Goal: Feedback & Contribution: Leave review/rating

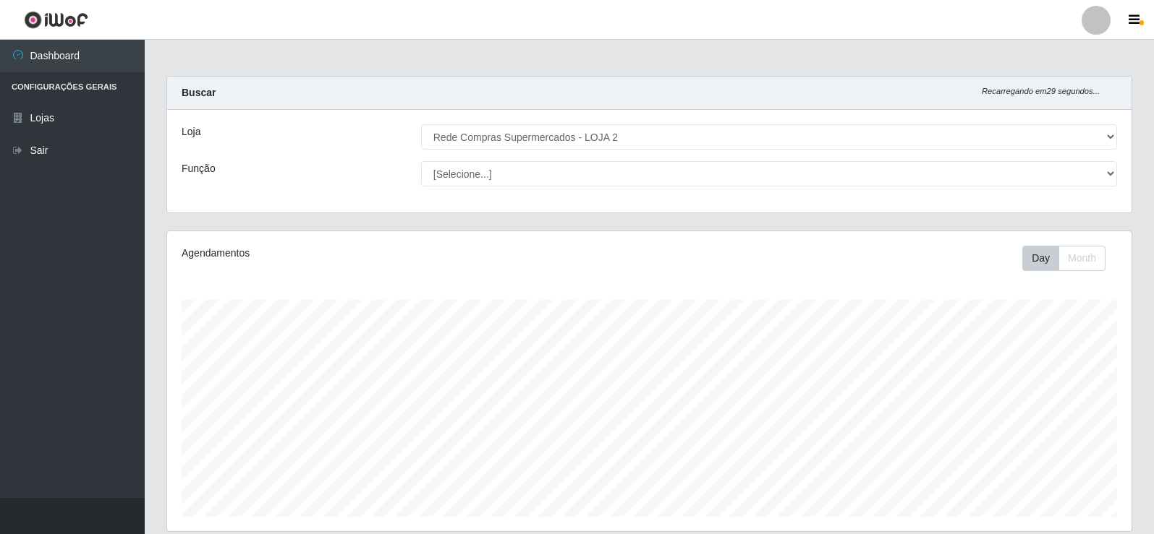
select select "161"
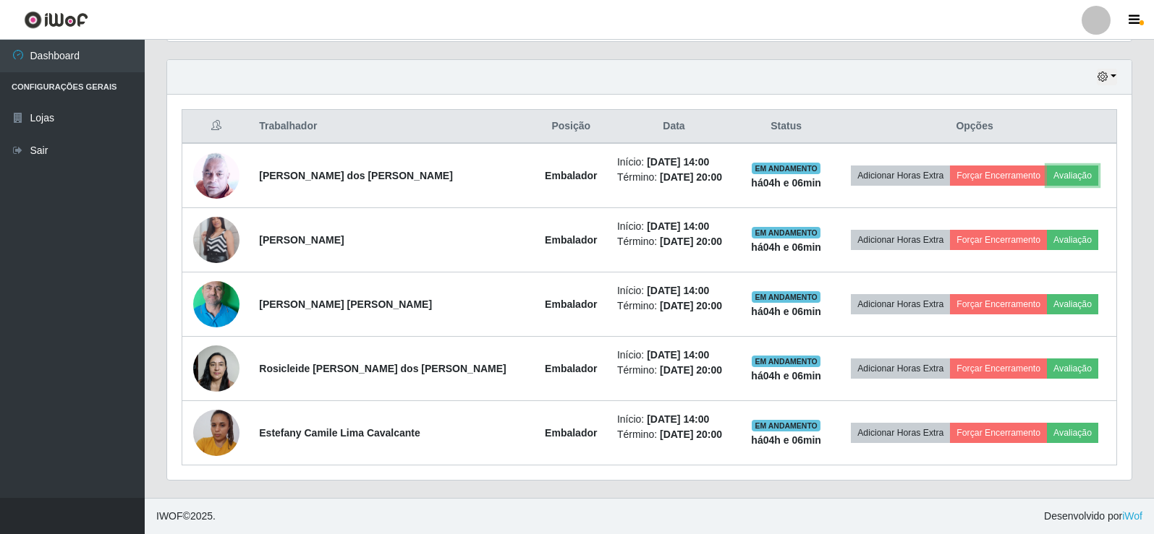
click at [1065, 173] on button "Avaliação" at bounding box center [1071, 176] width 51 height 20
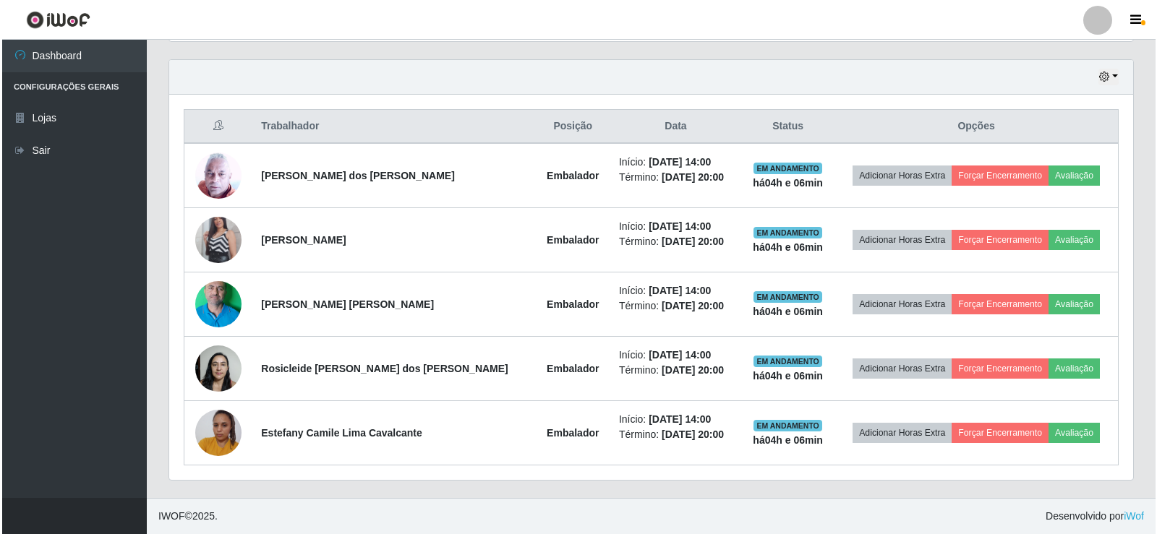
scroll to position [300, 957]
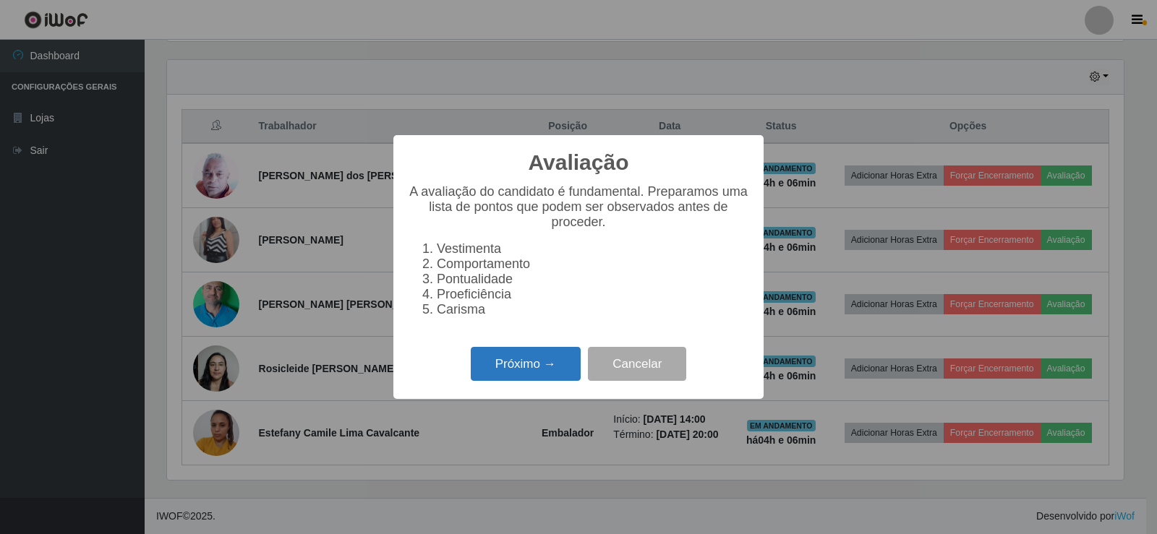
click at [554, 365] on button "Próximo →" at bounding box center [526, 364] width 110 height 34
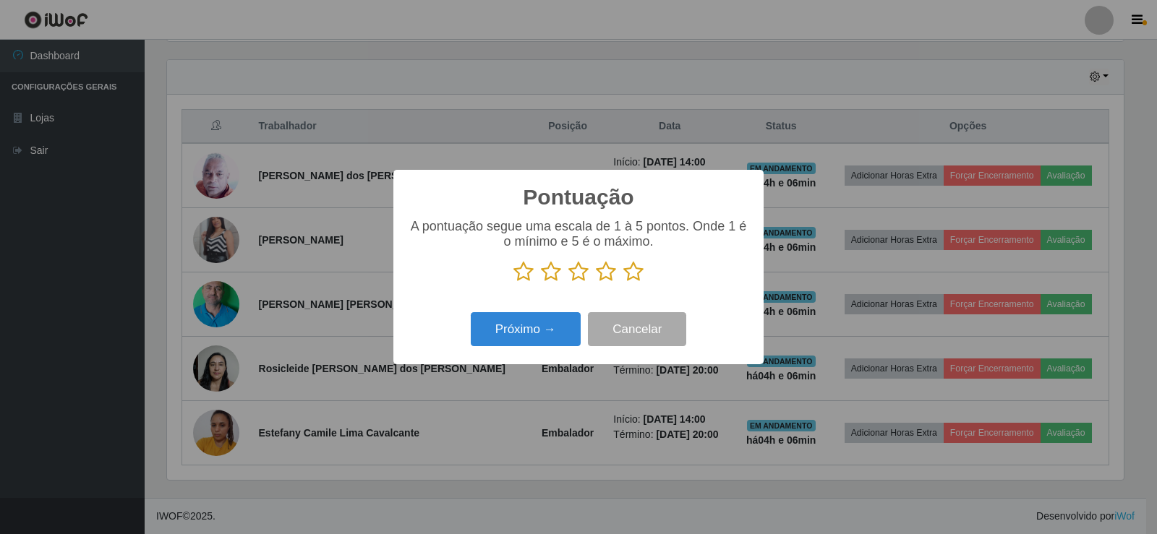
click at [628, 281] on icon at bounding box center [633, 272] width 20 height 22
click at [623, 283] on input "radio" at bounding box center [623, 283] width 0 height 0
click at [572, 325] on button "Próximo →" at bounding box center [526, 329] width 110 height 34
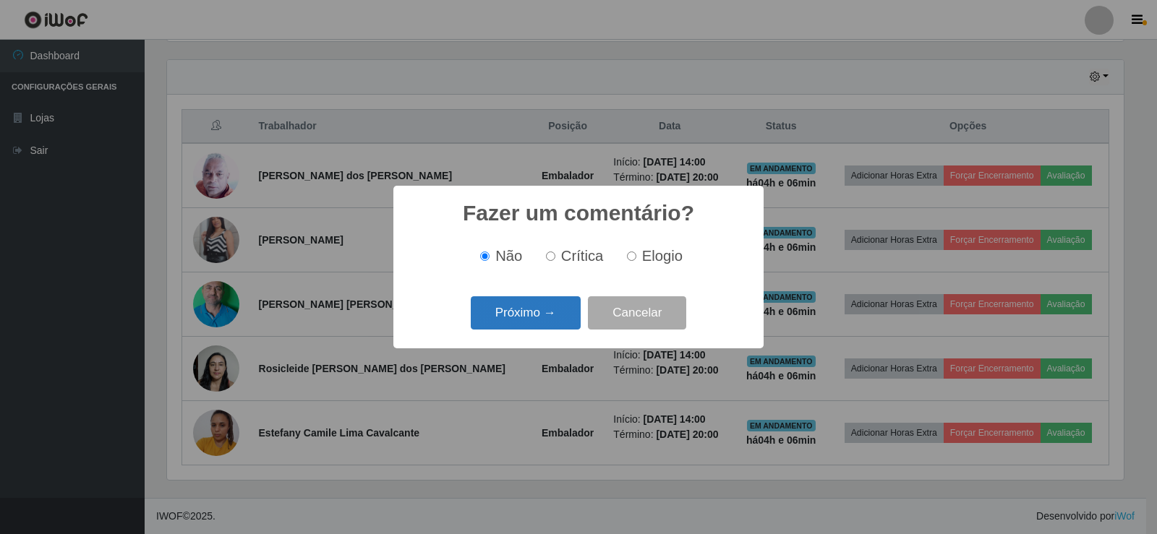
click at [553, 320] on button "Próximo →" at bounding box center [526, 314] width 110 height 34
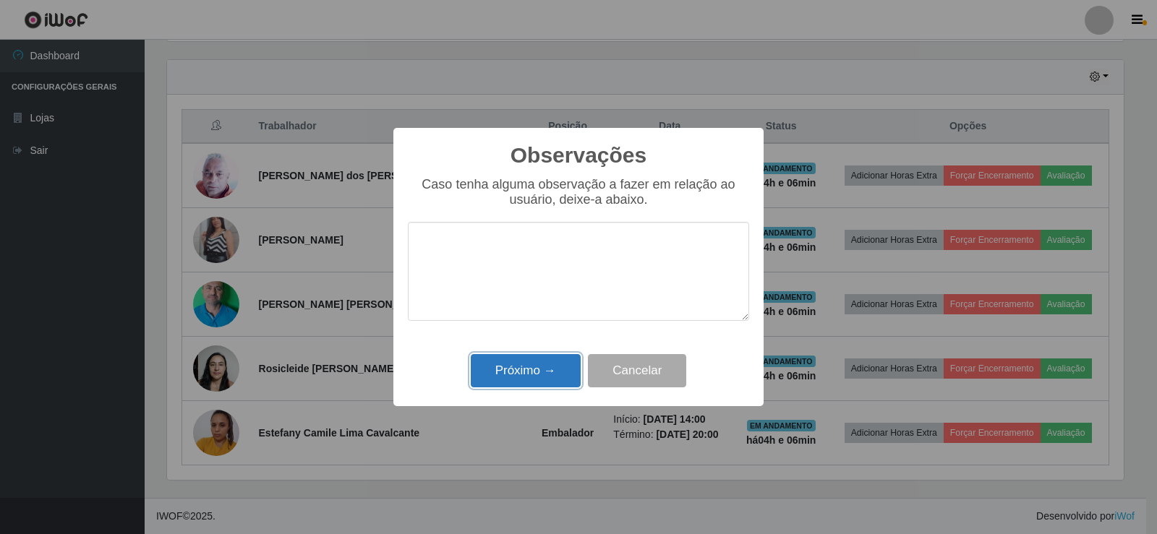
drag, startPoint x: 532, startPoint y: 379, endPoint x: 685, endPoint y: 282, distance: 180.8
click at [535, 377] on button "Próximo →" at bounding box center [526, 371] width 110 height 34
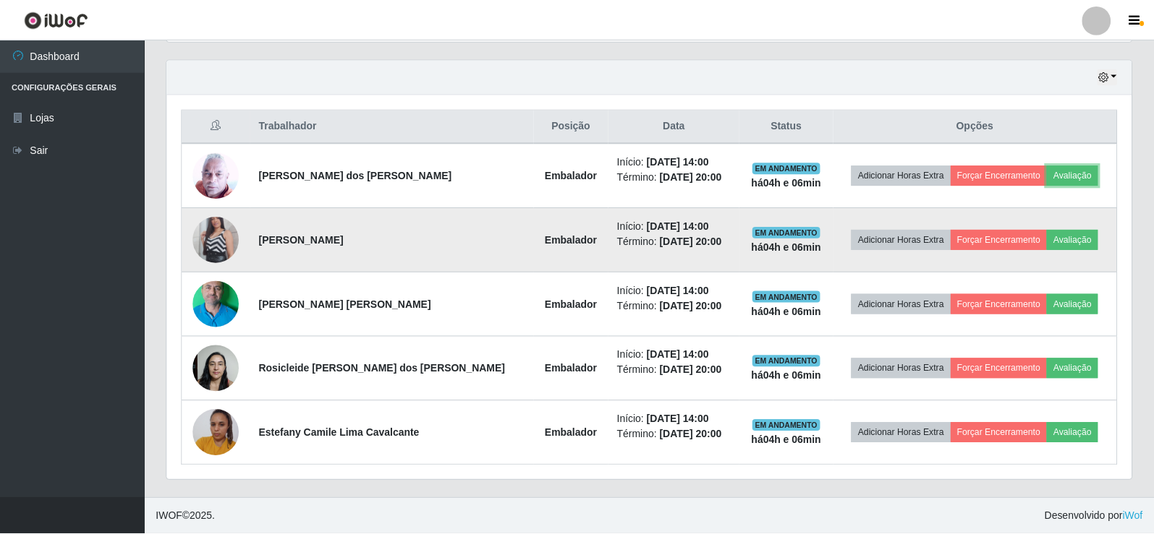
scroll to position [300, 964]
click at [1076, 246] on button "Avaliação" at bounding box center [1071, 240] width 51 height 20
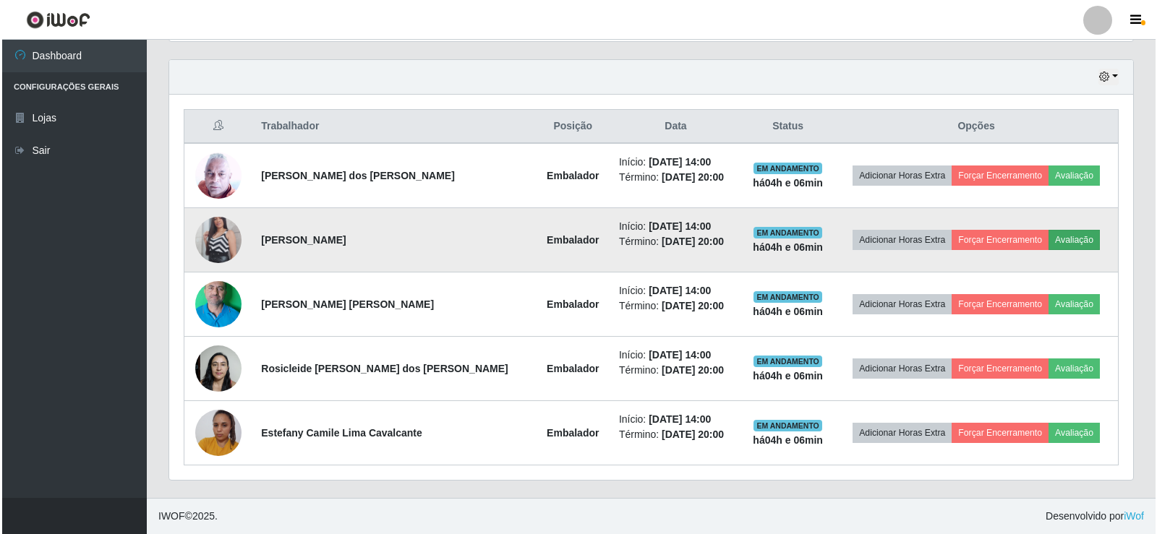
scroll to position [300, 957]
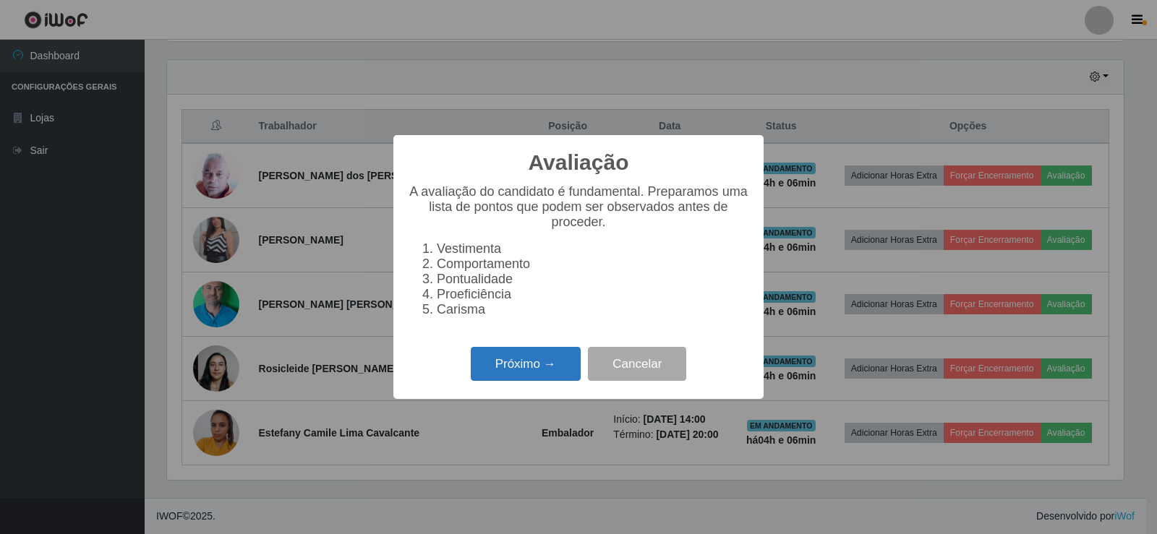
click at [529, 359] on button "Próximo →" at bounding box center [526, 364] width 110 height 34
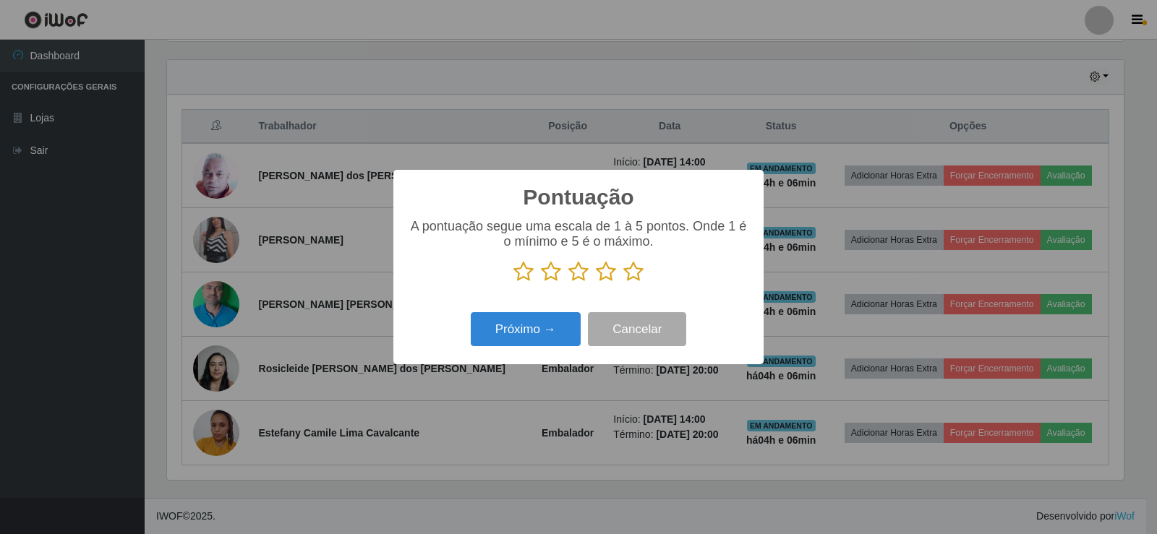
click at [634, 273] on icon at bounding box center [633, 272] width 20 height 22
click at [623, 283] on input "radio" at bounding box center [623, 283] width 0 height 0
click at [541, 344] on button "Próximo →" at bounding box center [526, 329] width 110 height 34
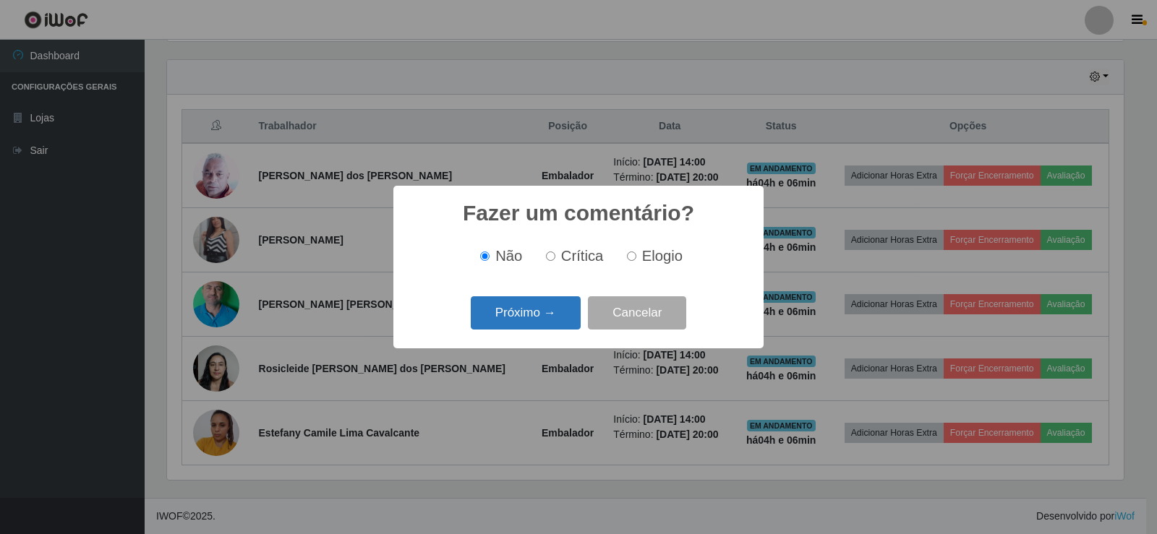
click at [534, 320] on button "Próximo →" at bounding box center [526, 314] width 110 height 34
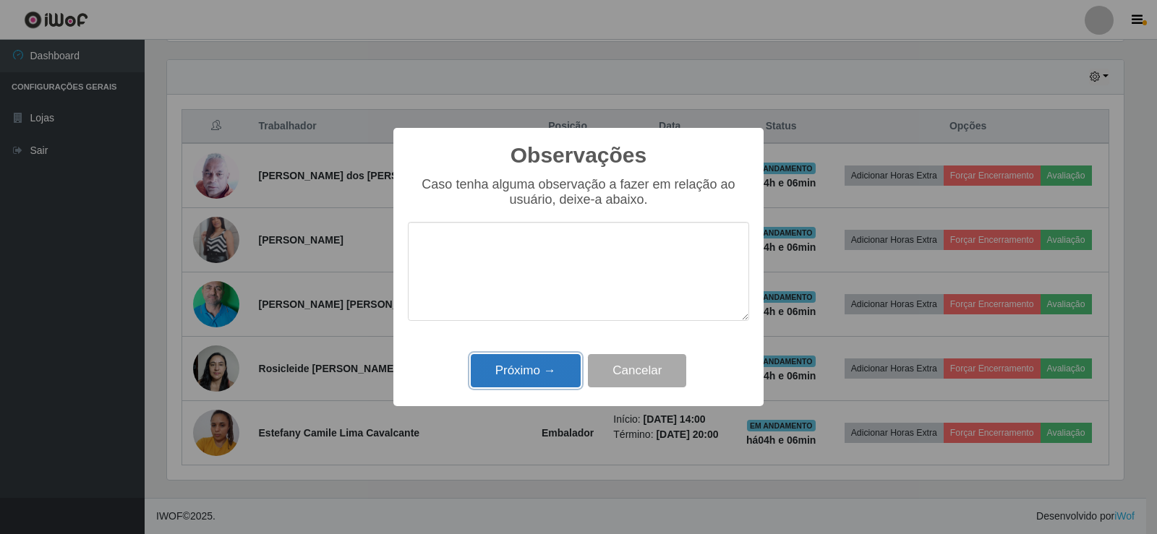
click at [525, 357] on button "Próximo →" at bounding box center [526, 371] width 110 height 34
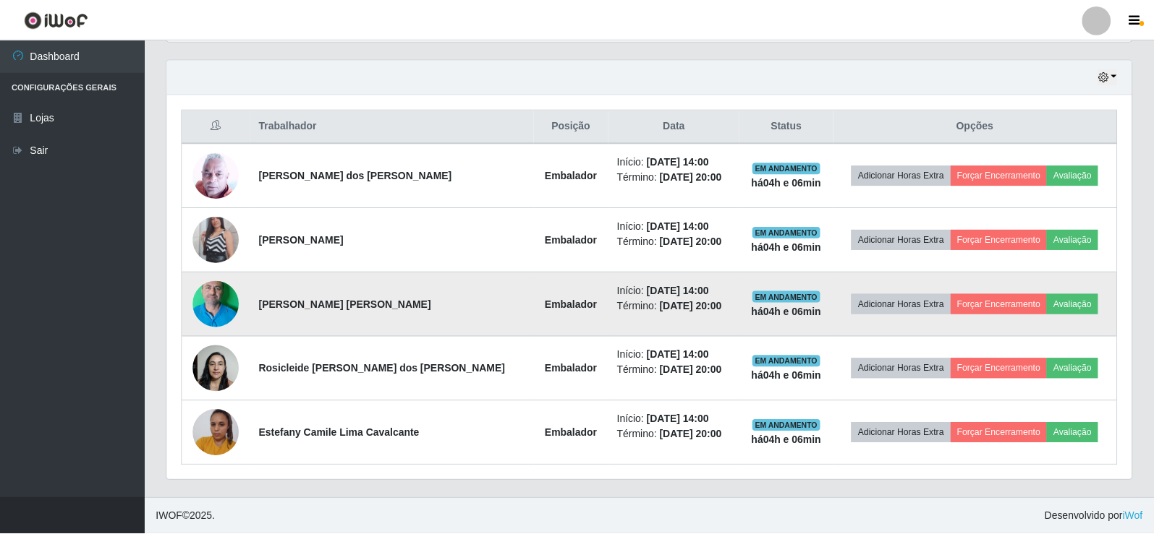
scroll to position [300, 964]
click at [1062, 304] on button "Avaliação" at bounding box center [1071, 304] width 51 height 20
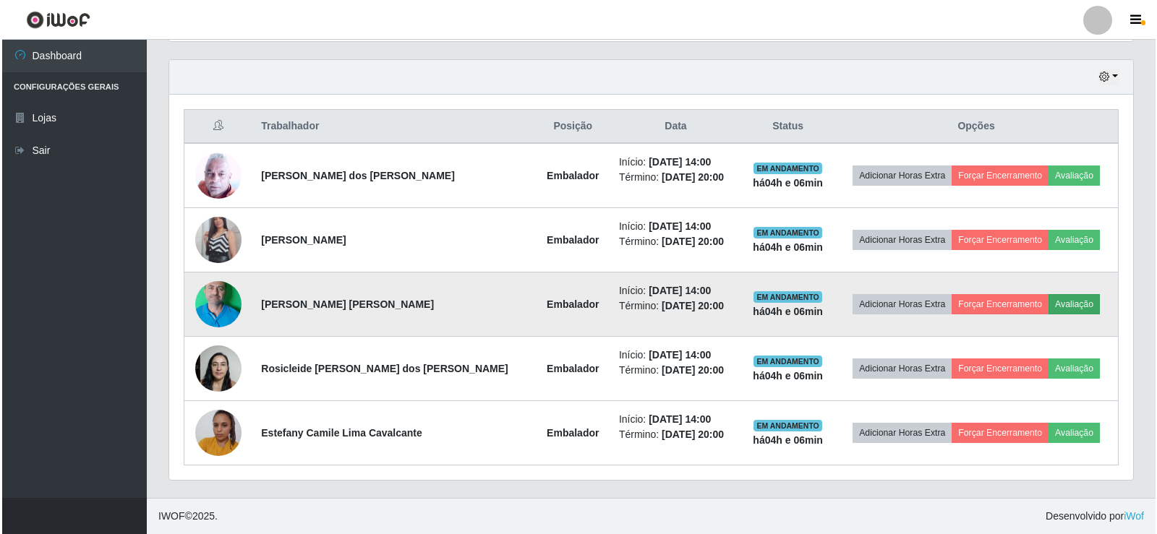
scroll to position [300, 957]
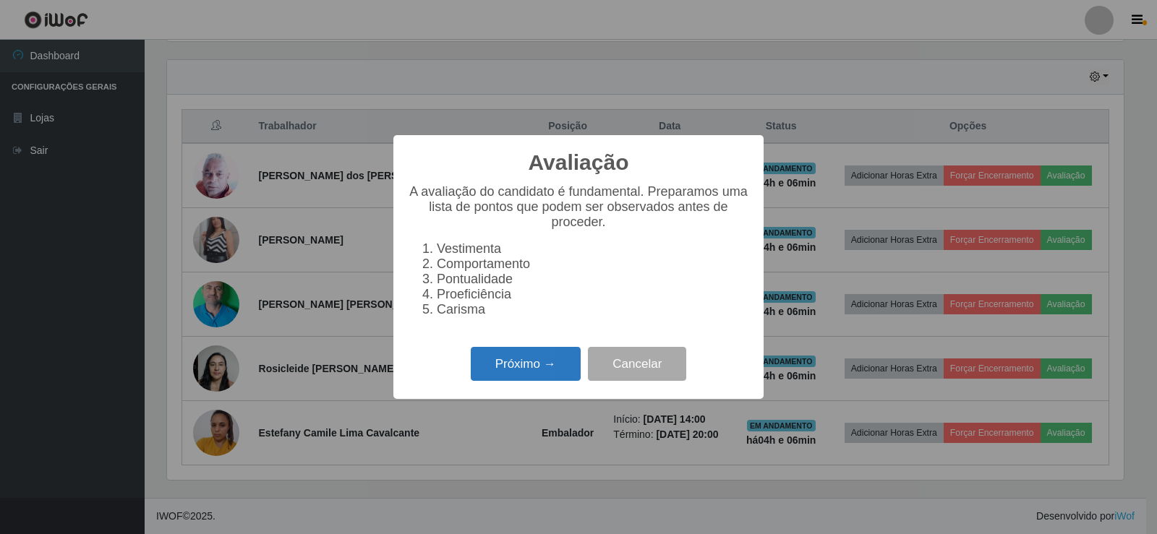
click at [547, 370] on button "Próximo →" at bounding box center [526, 364] width 110 height 34
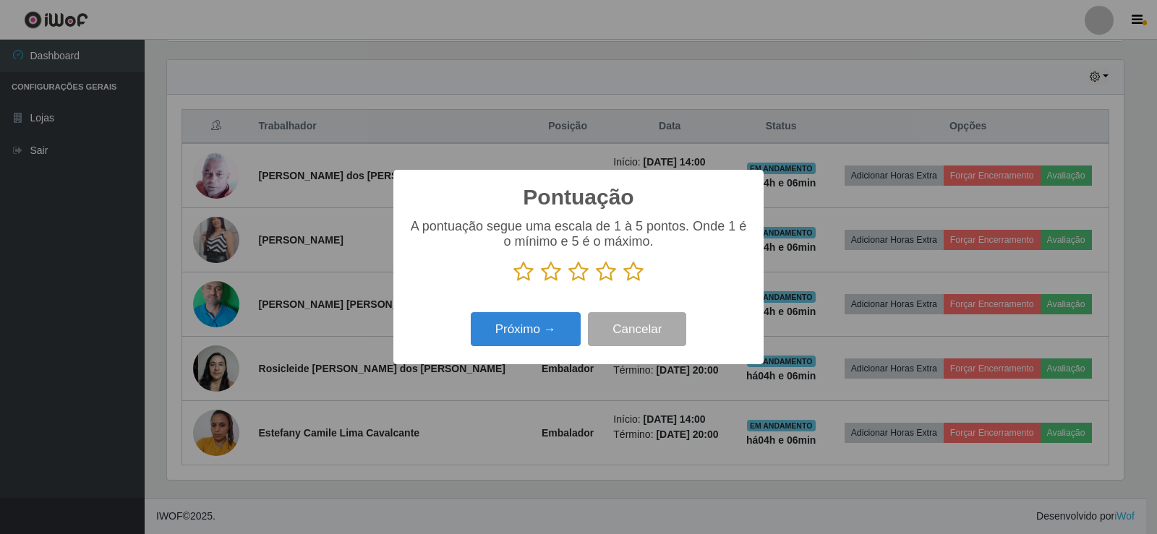
click at [634, 274] on icon at bounding box center [633, 272] width 20 height 22
click at [623, 283] on input "radio" at bounding box center [623, 283] width 0 height 0
click at [522, 331] on button "Próximo →" at bounding box center [526, 329] width 110 height 34
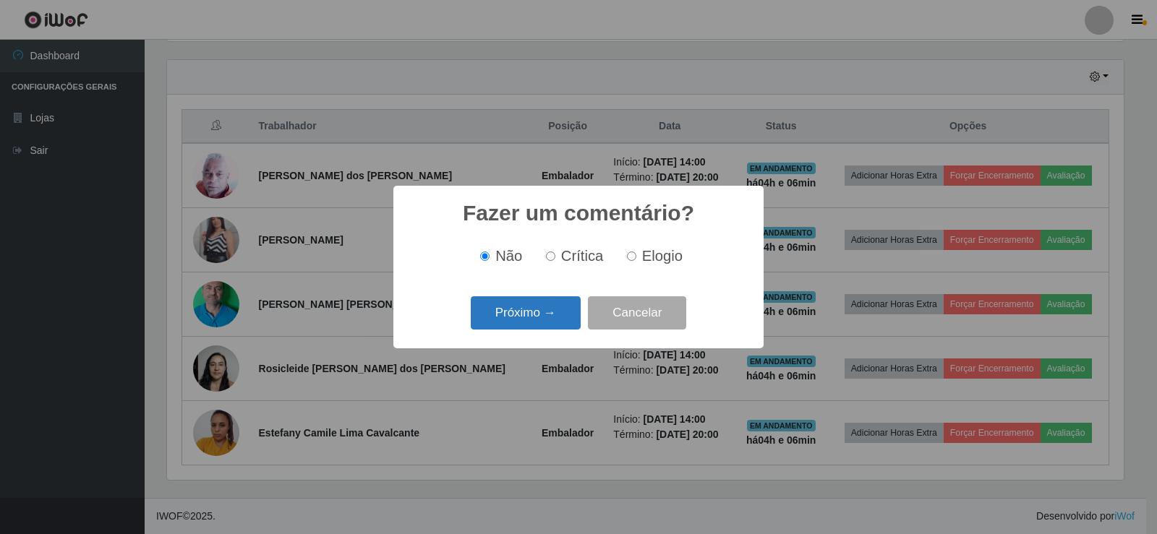
click at [535, 330] on button "Próximo →" at bounding box center [526, 314] width 110 height 34
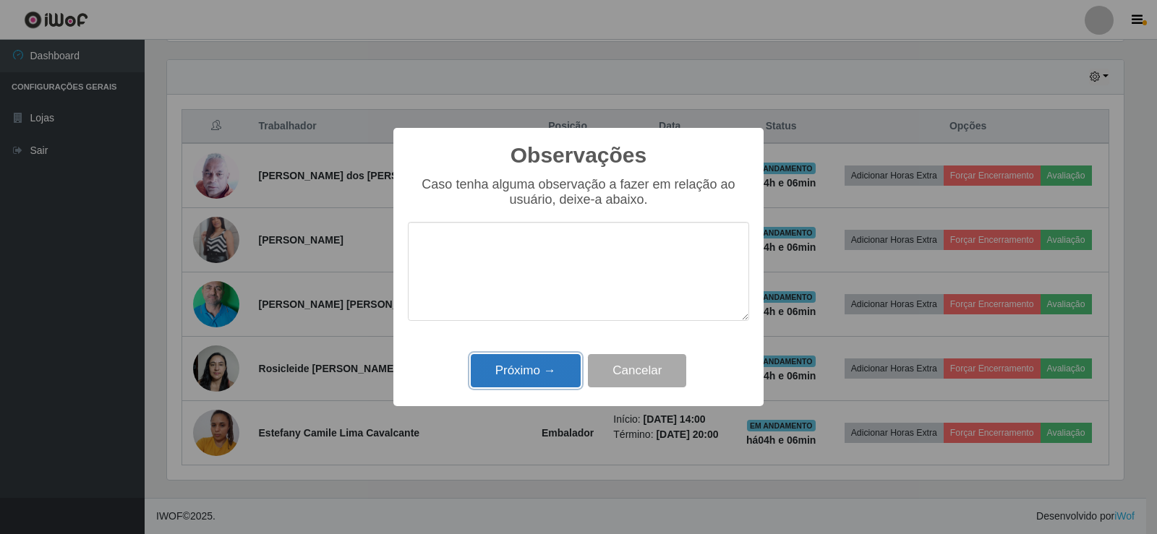
click at [537, 372] on button "Próximo →" at bounding box center [526, 371] width 110 height 34
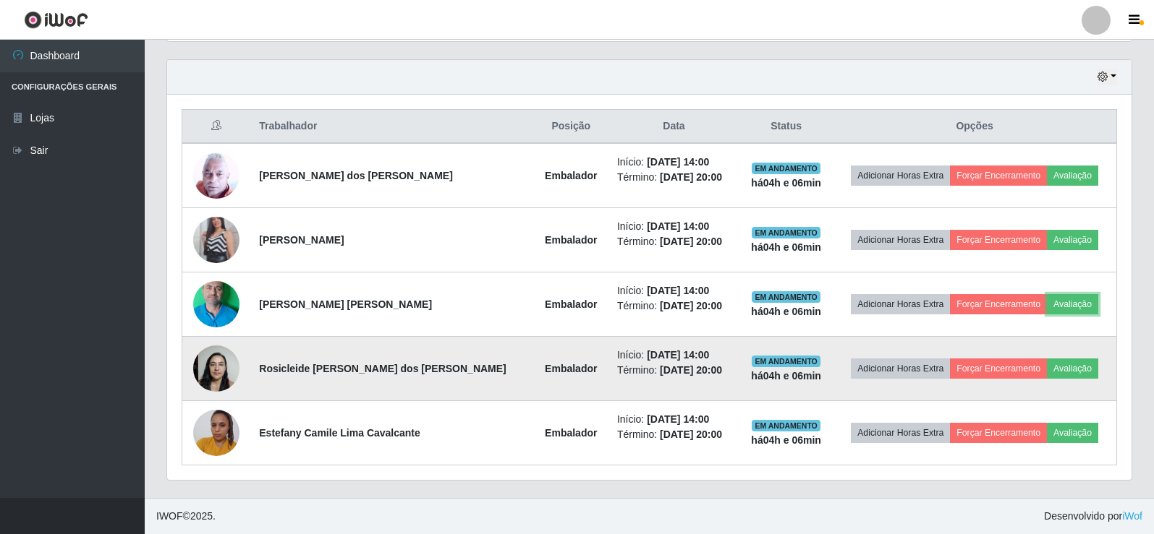
scroll to position [300, 964]
click at [1062, 366] on button "Avaliação" at bounding box center [1071, 369] width 51 height 20
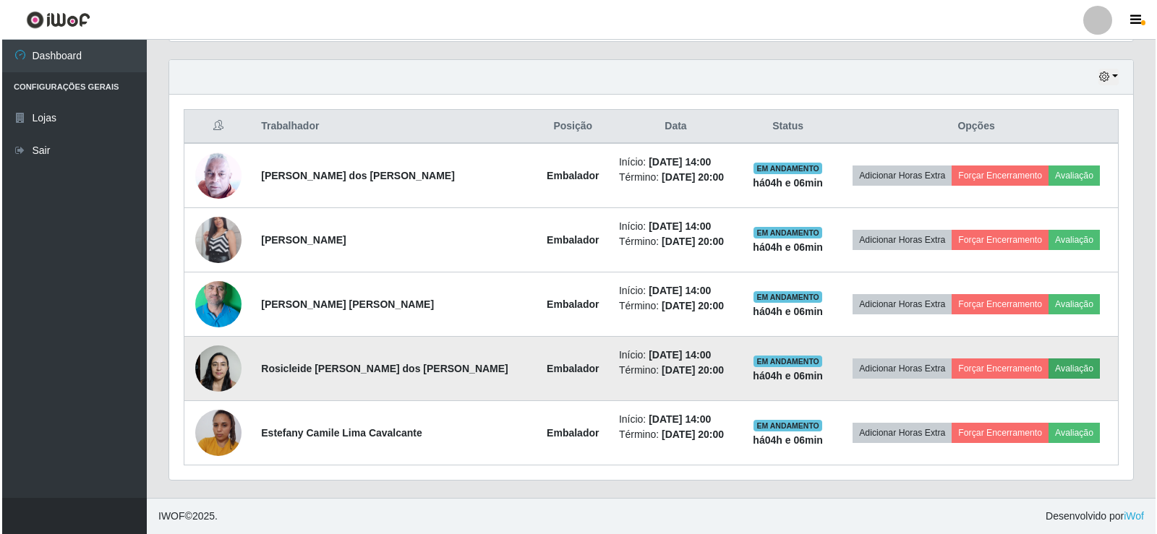
scroll to position [300, 957]
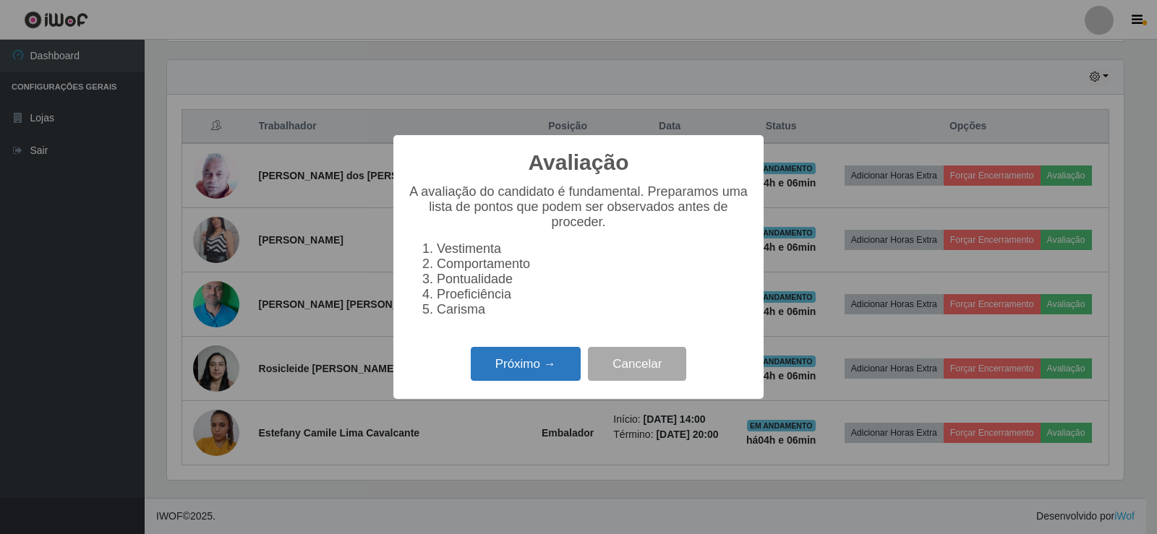
click at [516, 362] on button "Próximo →" at bounding box center [526, 364] width 110 height 34
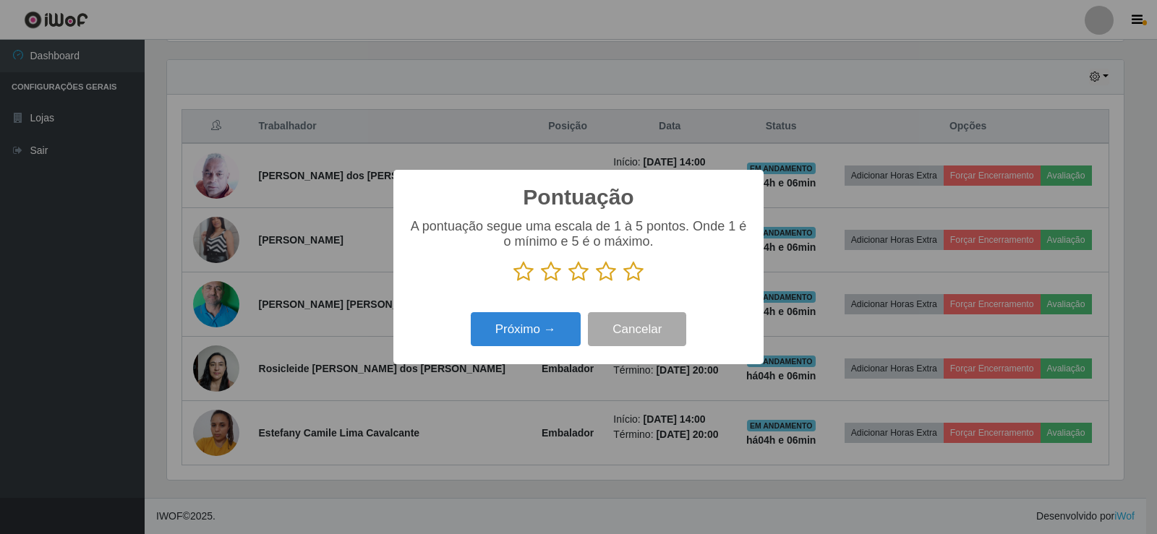
click at [631, 276] on icon at bounding box center [633, 272] width 20 height 22
click at [623, 283] on input "radio" at bounding box center [623, 283] width 0 height 0
click at [540, 325] on button "Próximo →" at bounding box center [526, 329] width 110 height 34
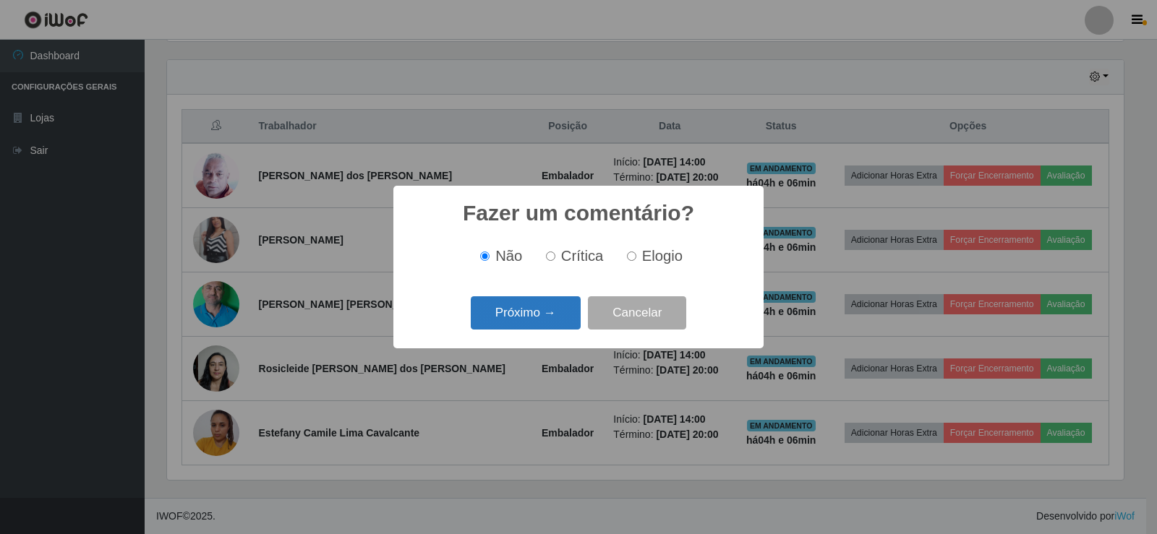
click at [544, 326] on button "Próximo →" at bounding box center [526, 314] width 110 height 34
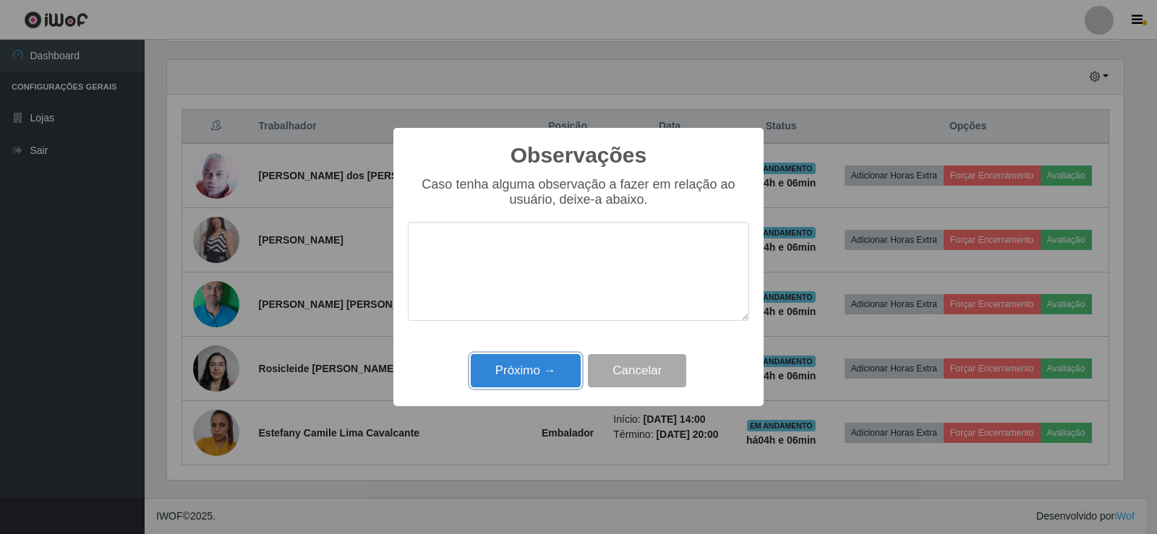
drag, startPoint x: 544, startPoint y: 326, endPoint x: 573, endPoint y: 373, distance: 55.2
click at [538, 378] on button "Próximo →" at bounding box center [526, 371] width 110 height 34
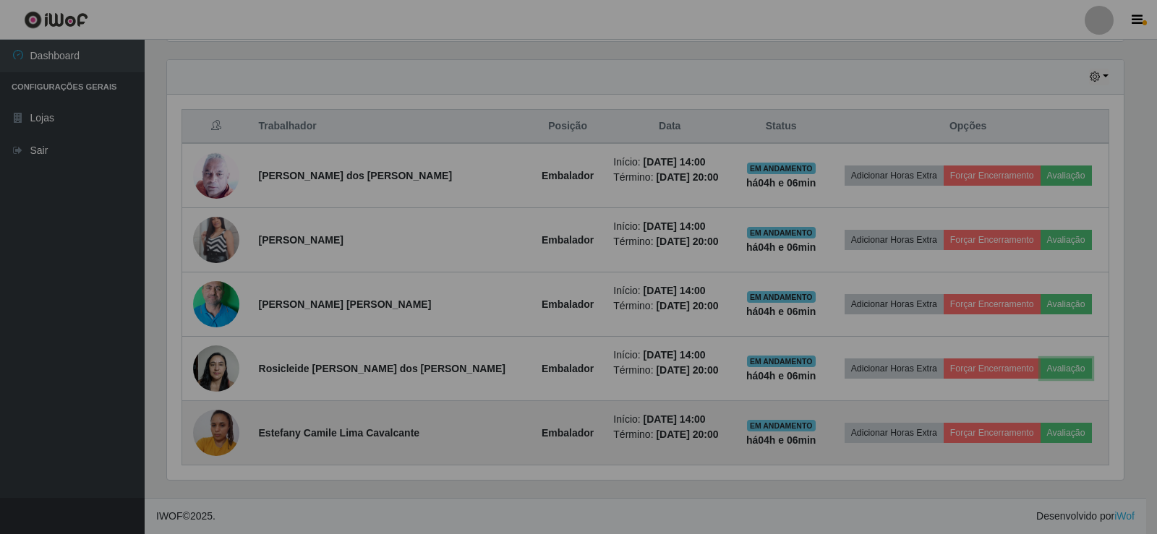
scroll to position [300, 964]
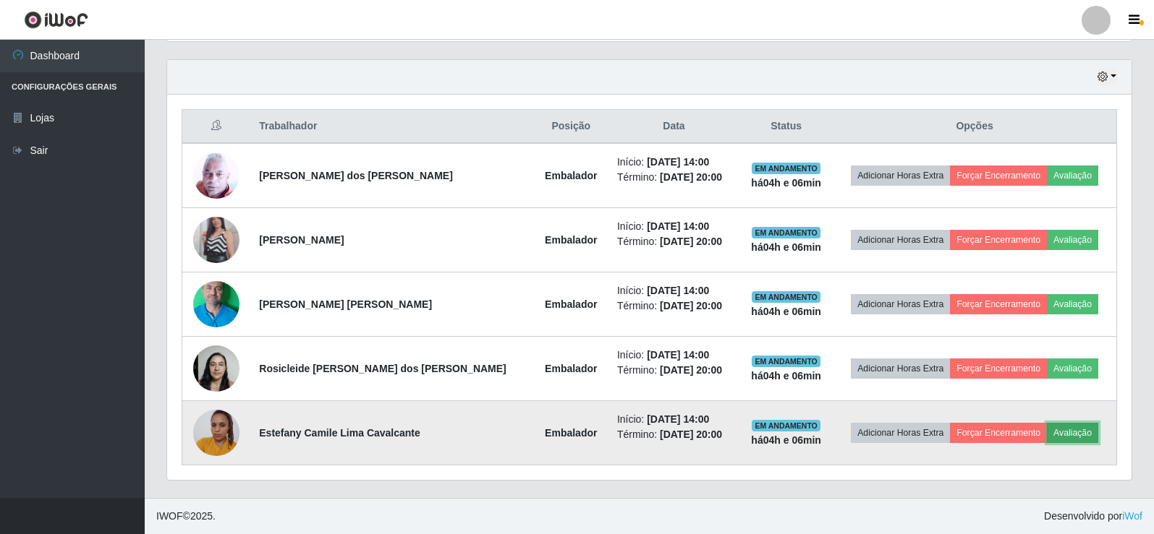
click at [1046, 426] on button "Avaliação" at bounding box center [1071, 433] width 51 height 20
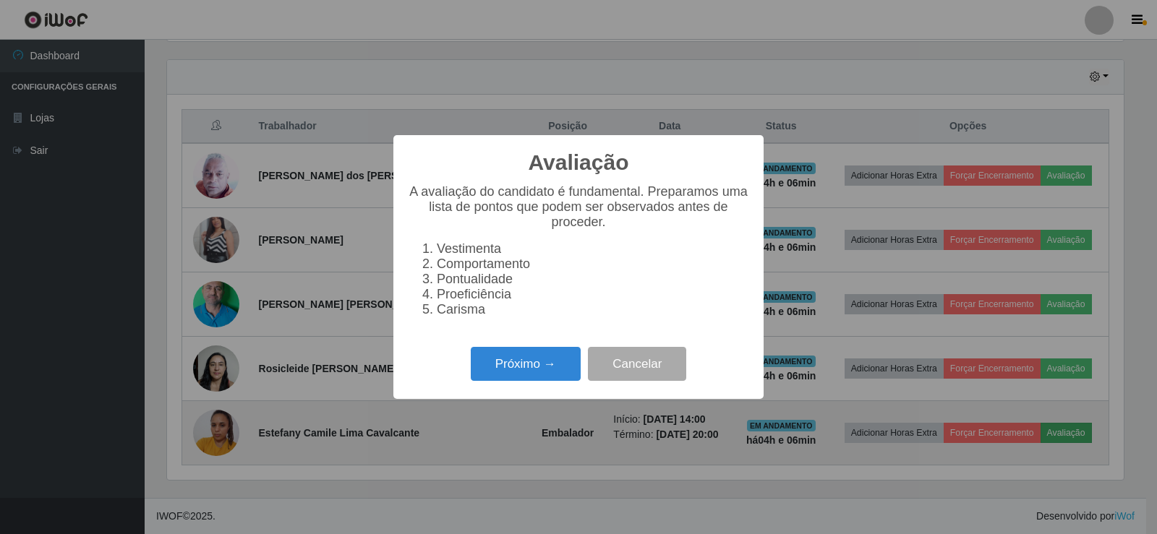
scroll to position [300, 957]
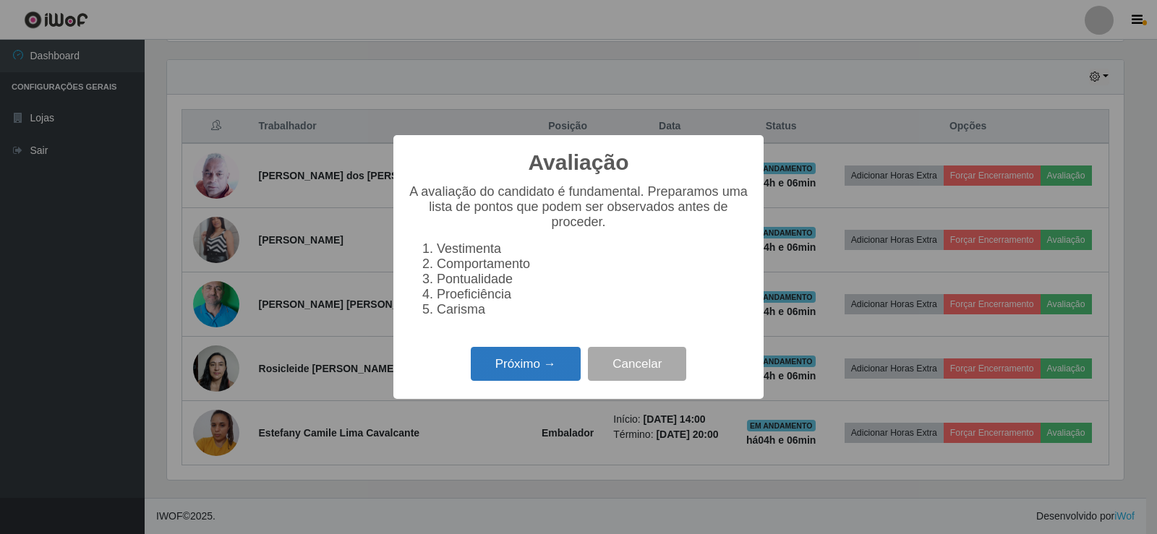
click at [541, 357] on button "Próximo →" at bounding box center [526, 364] width 110 height 34
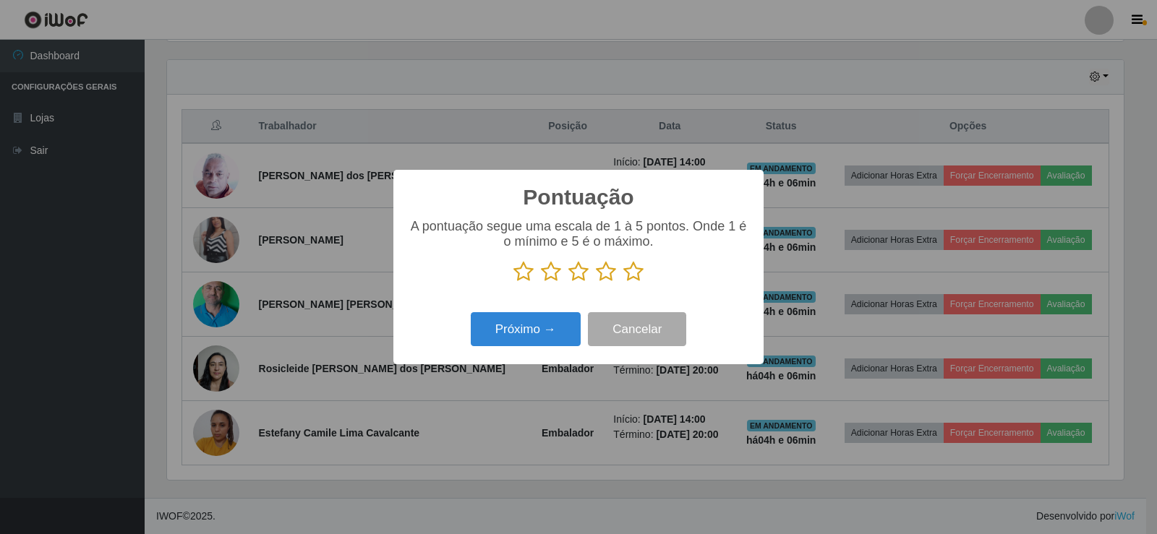
click at [626, 270] on icon at bounding box center [633, 272] width 20 height 22
click at [623, 283] on input "radio" at bounding box center [623, 283] width 0 height 0
click at [550, 328] on button "Próximo →" at bounding box center [526, 329] width 110 height 34
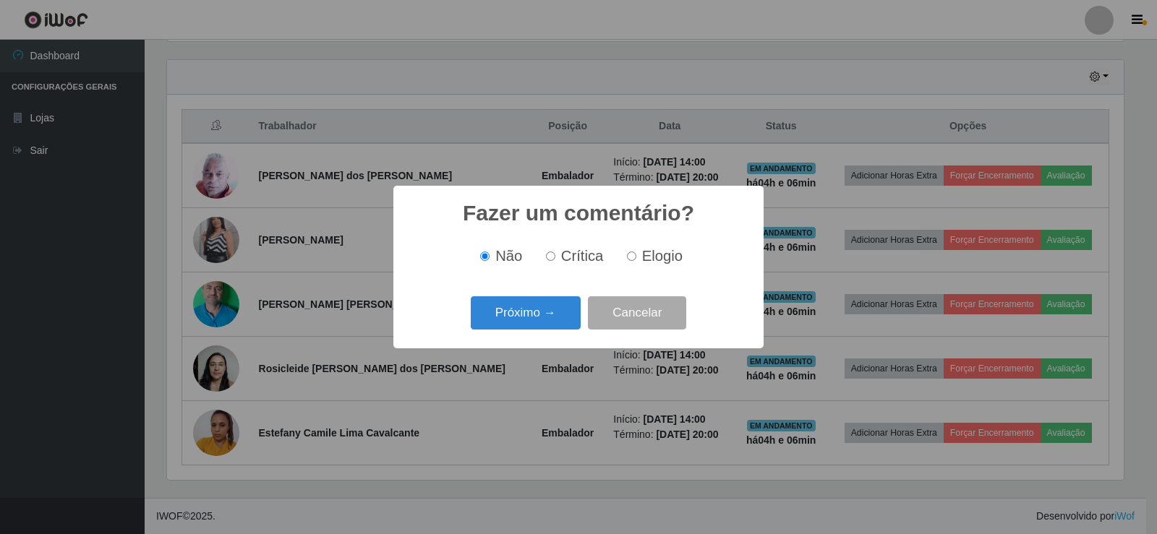
click at [550, 328] on button "Próximo →" at bounding box center [526, 314] width 110 height 34
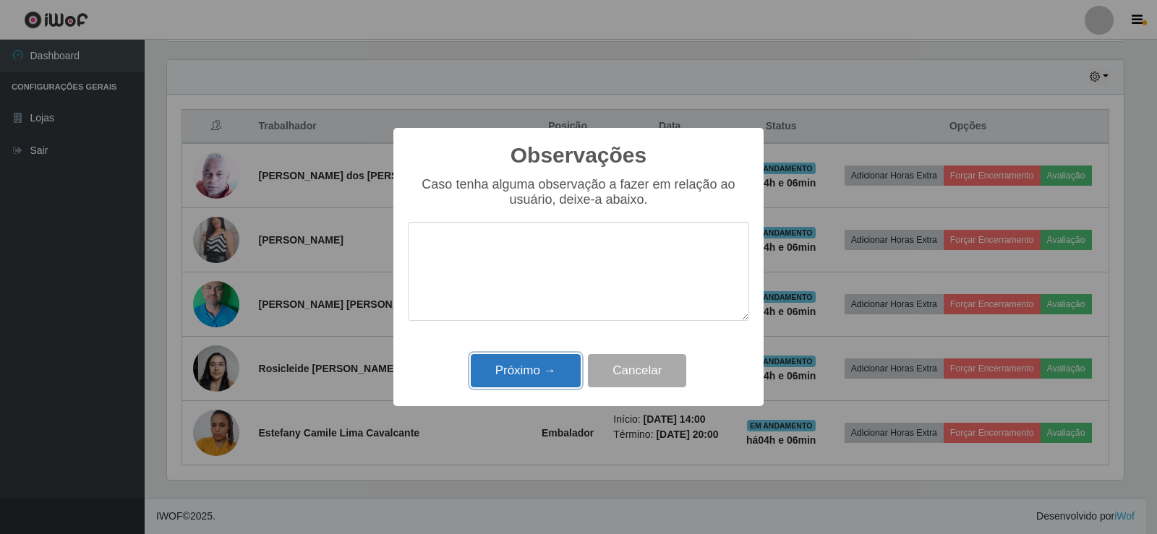
click at [548, 367] on button "Próximo →" at bounding box center [526, 371] width 110 height 34
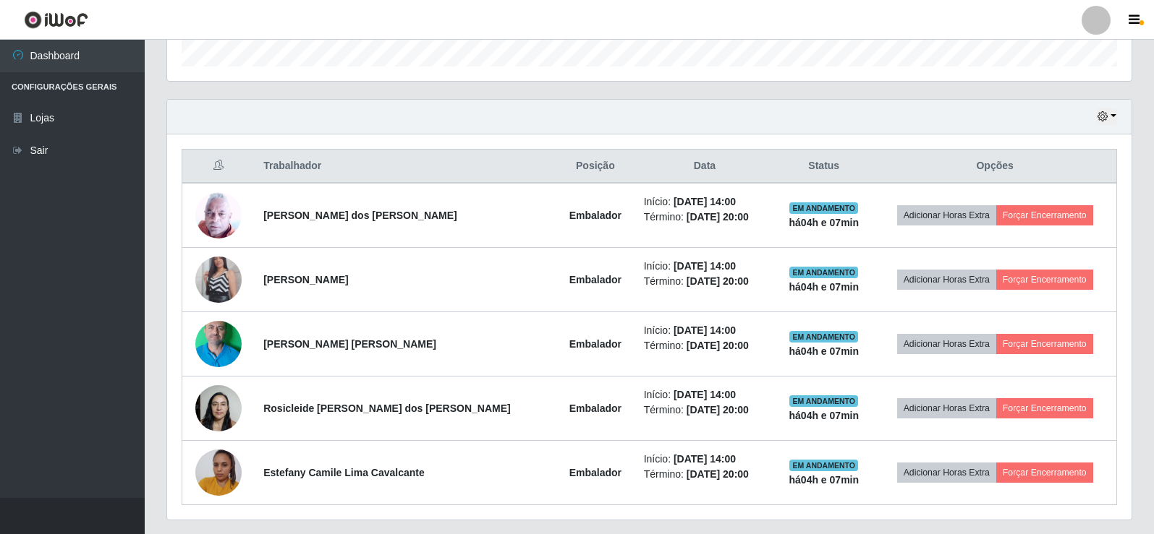
scroll to position [490, 0]
